Goal: Download file/media

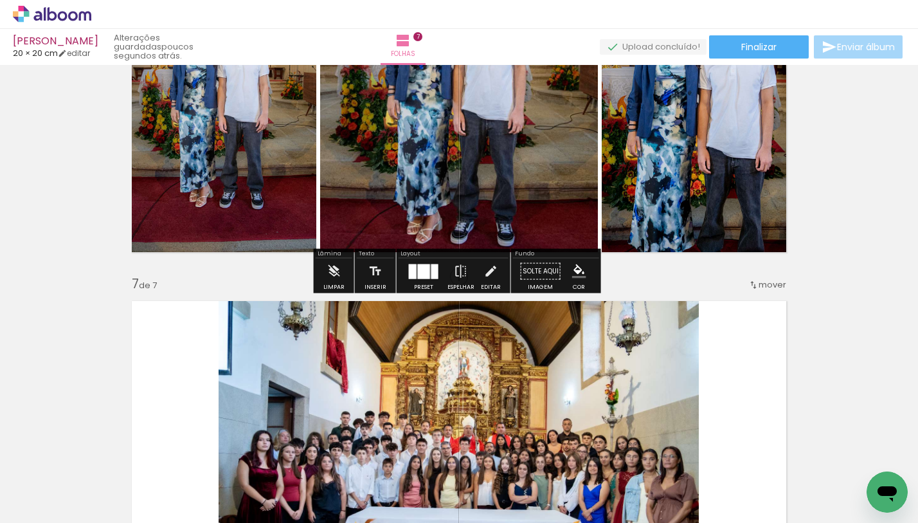
scroll to position [1814, 0]
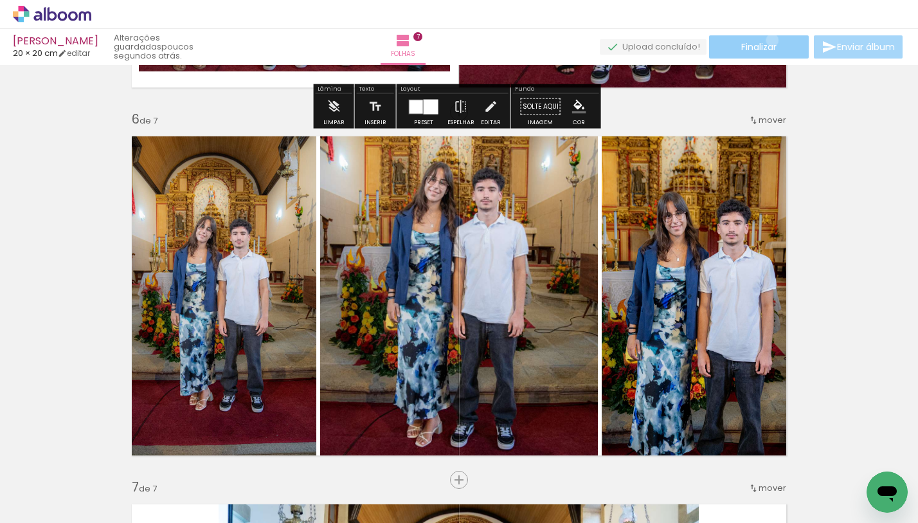
click at [768, 42] on span "Finalizar" at bounding box center [759, 46] width 35 height 9
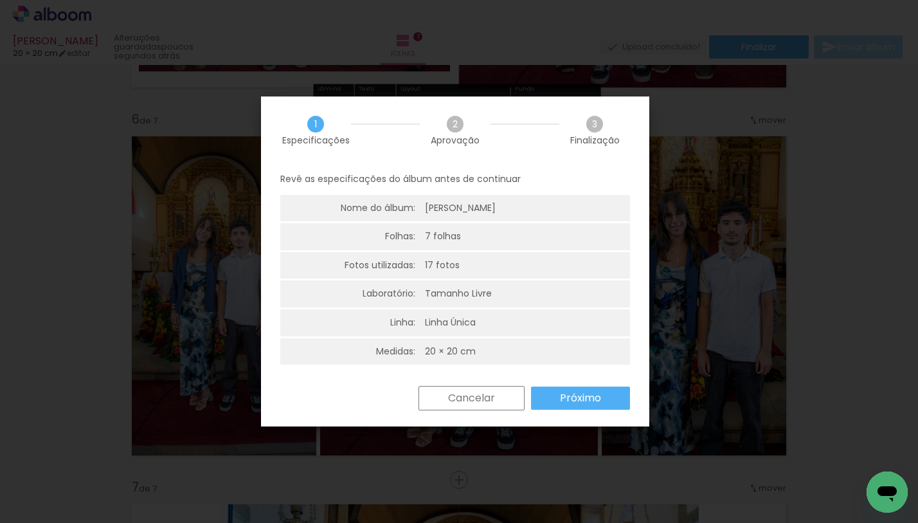
click at [0, 0] on slot "Próximo" at bounding box center [0, 0] width 0 height 0
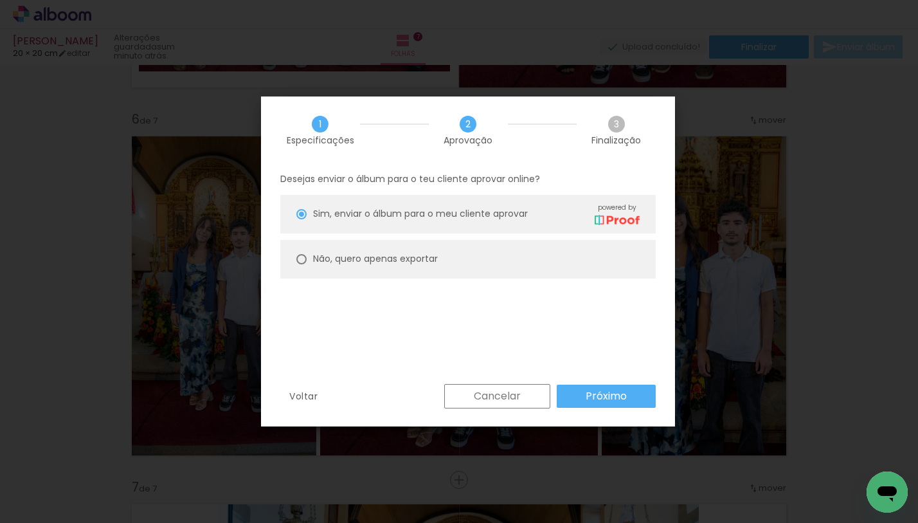
click at [567, 270] on paper-radio-button "Não, quero apenas exportar" at bounding box center [468, 259] width 376 height 39
type paper-radio-button "on"
click at [576, 390] on paper-button "Próximo" at bounding box center [606, 396] width 99 height 23
type input "Alta, 300 DPI"
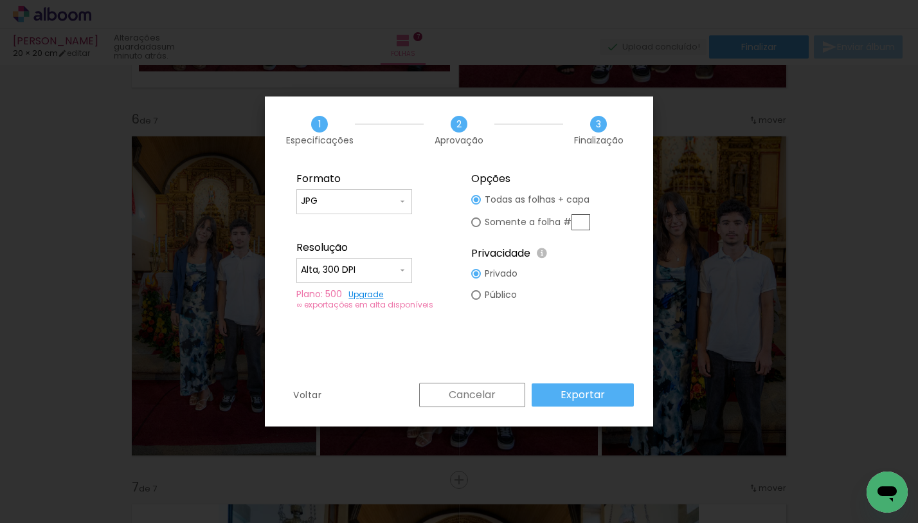
click at [0, 0] on slot "Exportar" at bounding box center [0, 0] width 0 height 0
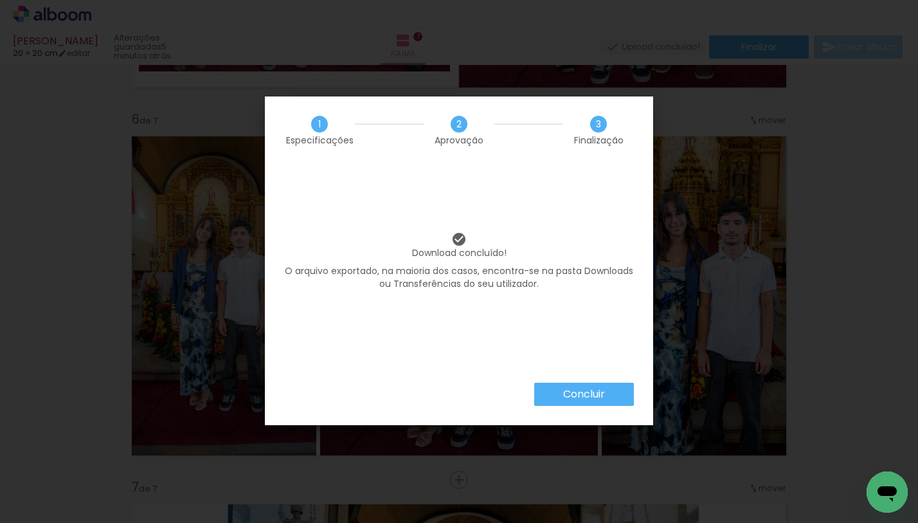
click at [0, 0] on slot "Concluir" at bounding box center [0, 0] width 0 height 0
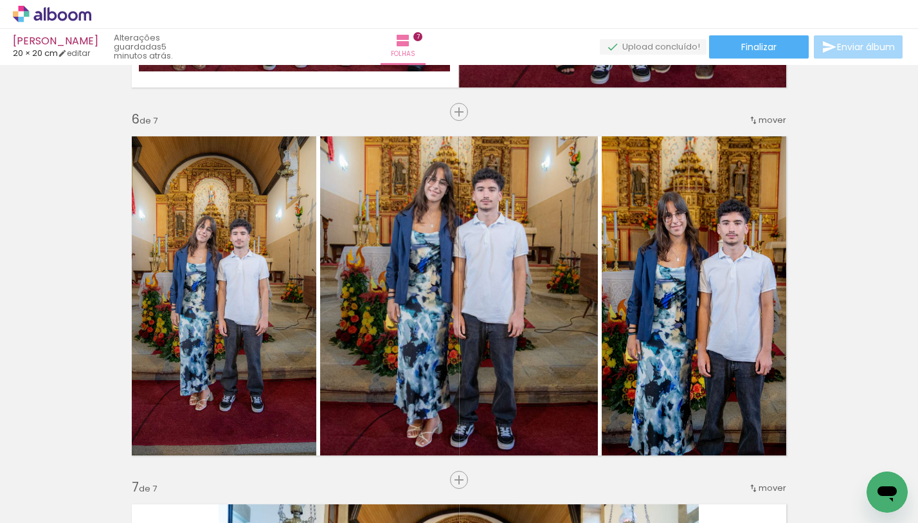
click at [588, 396] on body "link( href="../../bower_components/polymer/polymer.html" rel="import" ) picture…" at bounding box center [459, 261] width 918 height 523
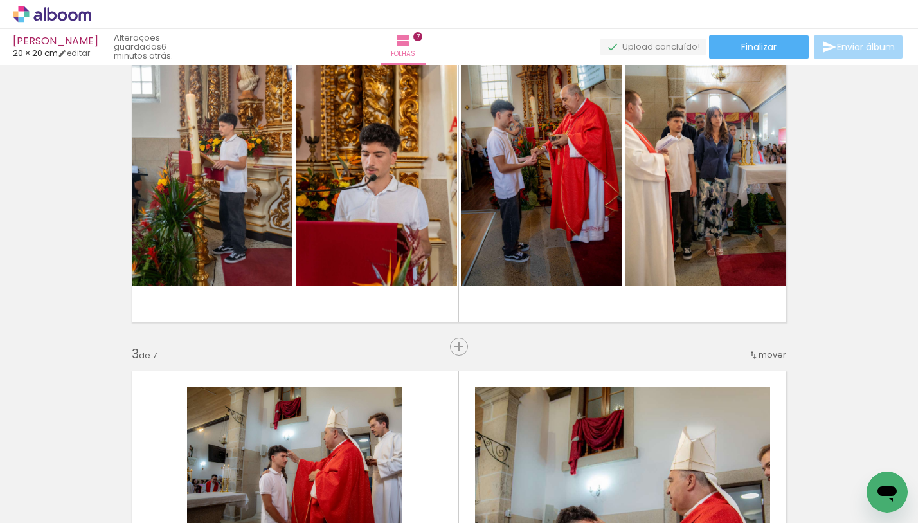
scroll to position [0, 0]
